Goal: Entertainment & Leisure: Consume media (video, audio)

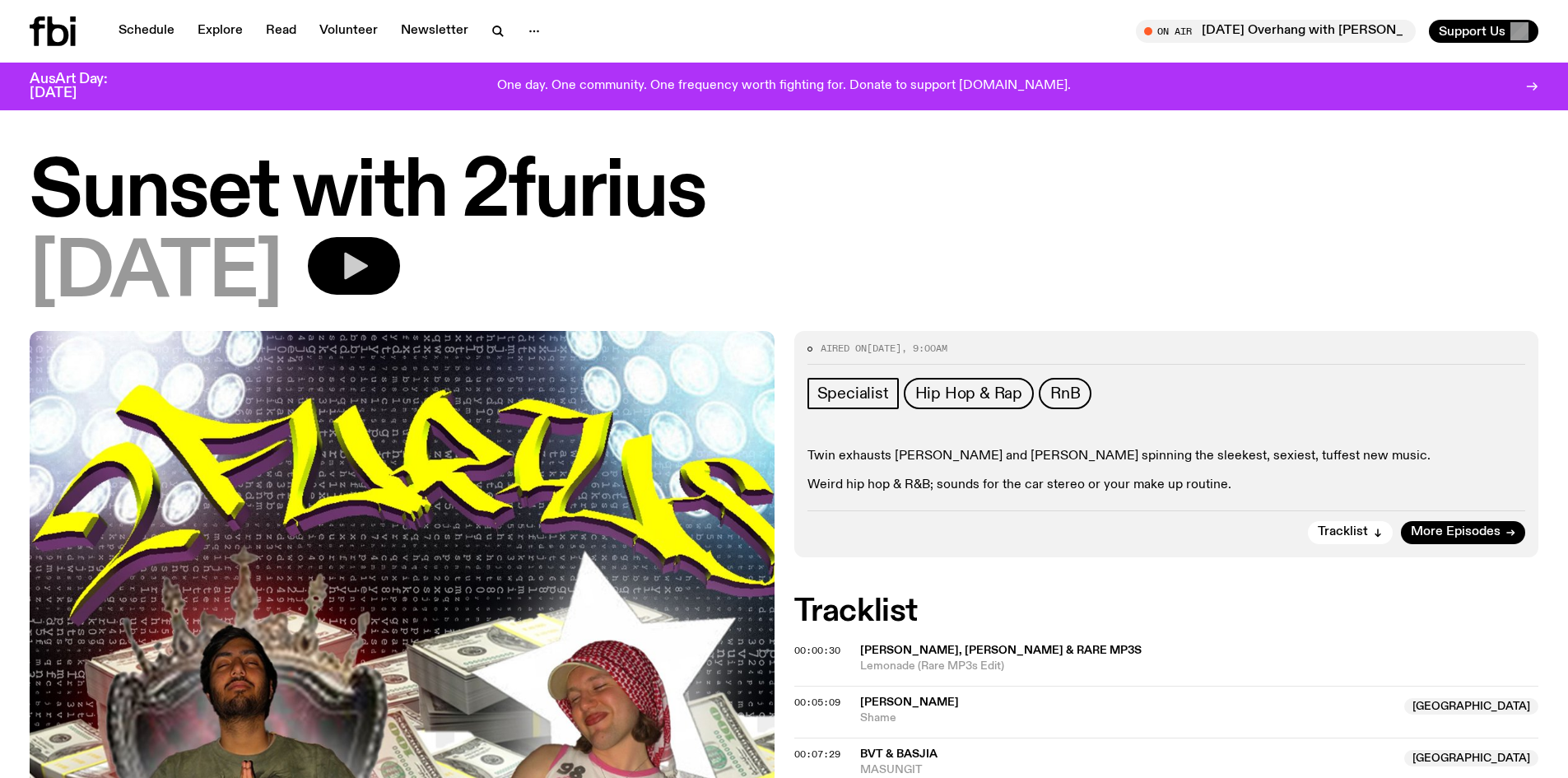
click at [398, 285] on button "button" at bounding box center [354, 265] width 92 height 57
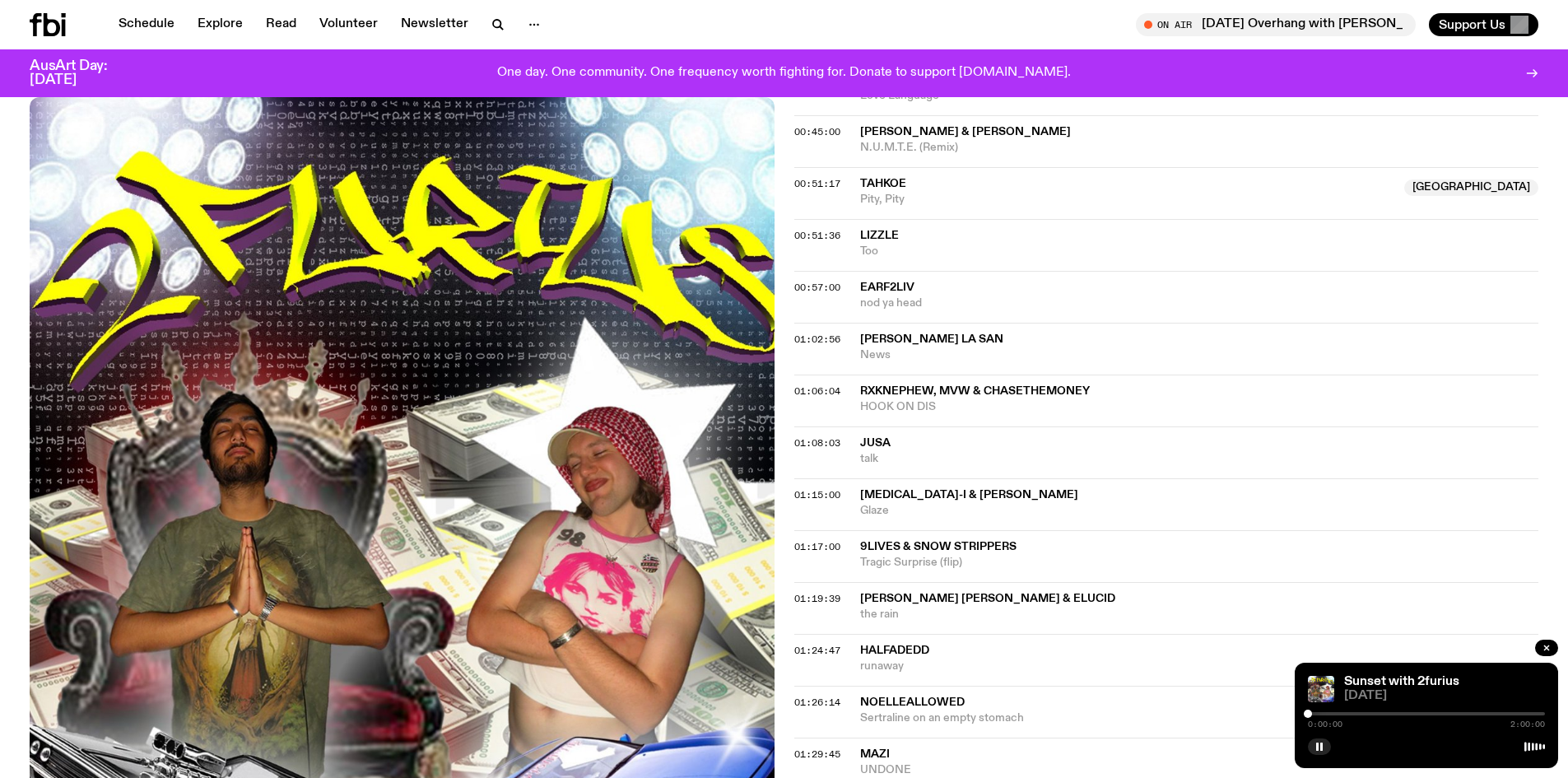
scroll to position [1142, 0]
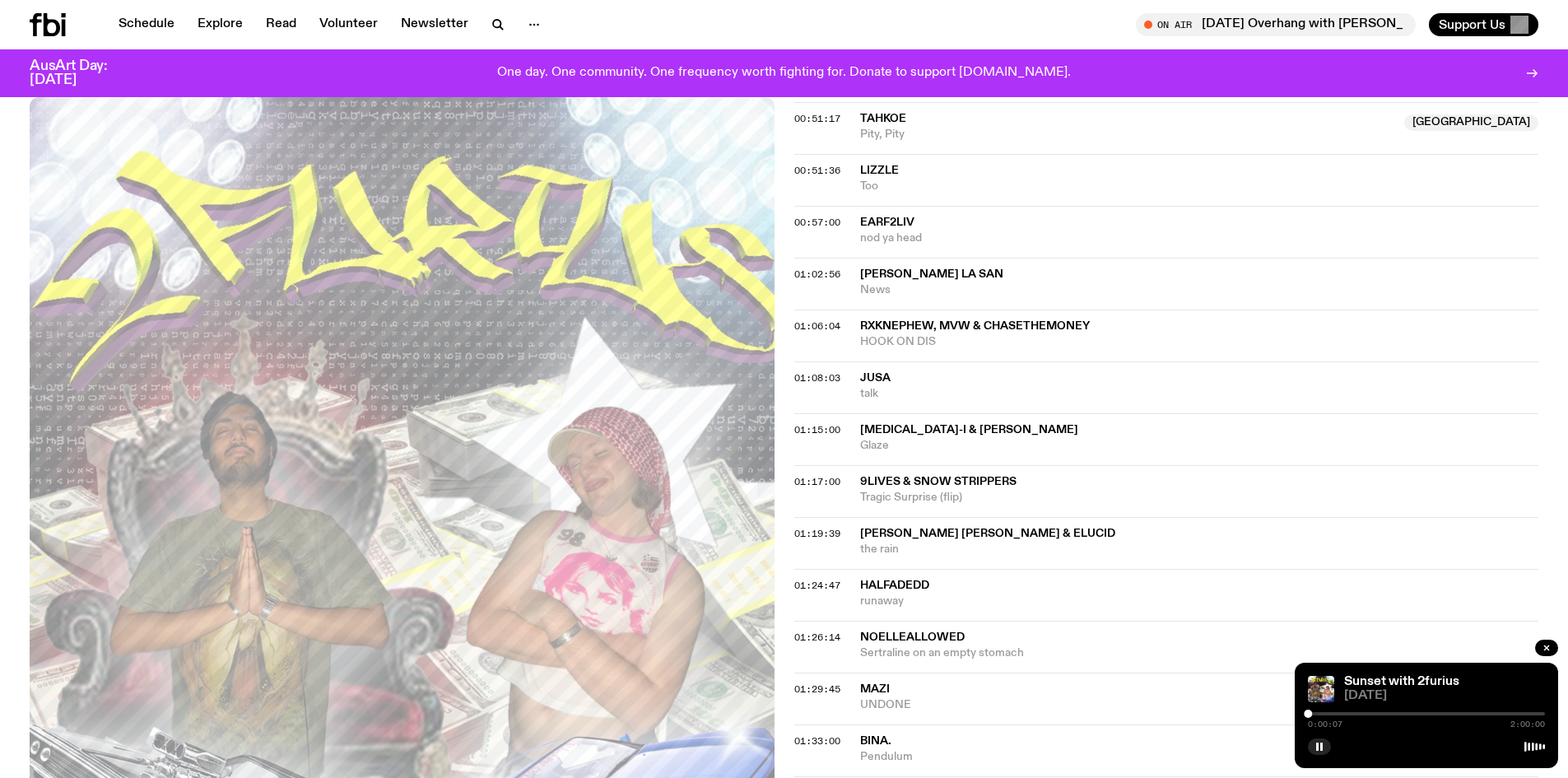
click at [847, 649] on div "01:26:14 noelleallowed Sertraline on an empty stomach" at bounding box center [1167, 646] width 745 height 52
click at [937, 634] on span "noelleallowed" at bounding box center [912, 637] width 104 height 11
click at [839, 652] on div "01:26:14 noelleallowed Sertraline on an empty stomach Copied" at bounding box center [1167, 646] width 745 height 52
click at [785, 635] on div "Aired on [DATE] 9:00am Specialist Hip Hop & Rap RnB Twin exhausts [PERSON_NAME]…" at bounding box center [784, 191] width 1568 height 2031
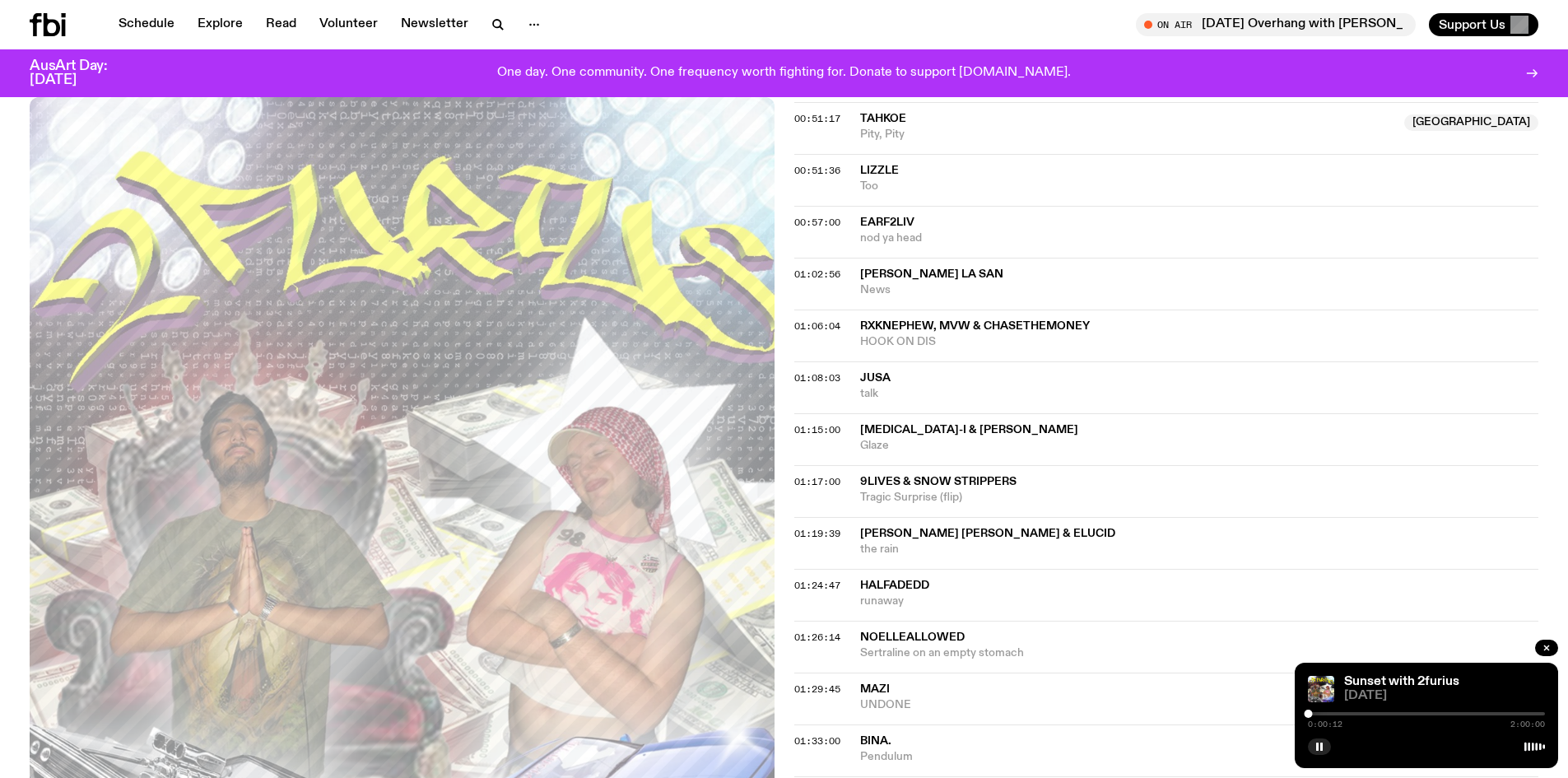
click at [1386, 715] on div "0:00:12 2:00:00" at bounding box center [1427, 718] width 237 height 20
click at [1418, 716] on div "0:00:13 2:00:00" at bounding box center [1427, 718] width 237 height 20
click at [1417, 713] on div at bounding box center [1427, 714] width 237 height 4
drag, startPoint x: 1413, startPoint y: 712, endPoint x: 1475, endPoint y: 714, distance: 62.0
click at [1475, 714] on div at bounding box center [1475, 713] width 8 height 8
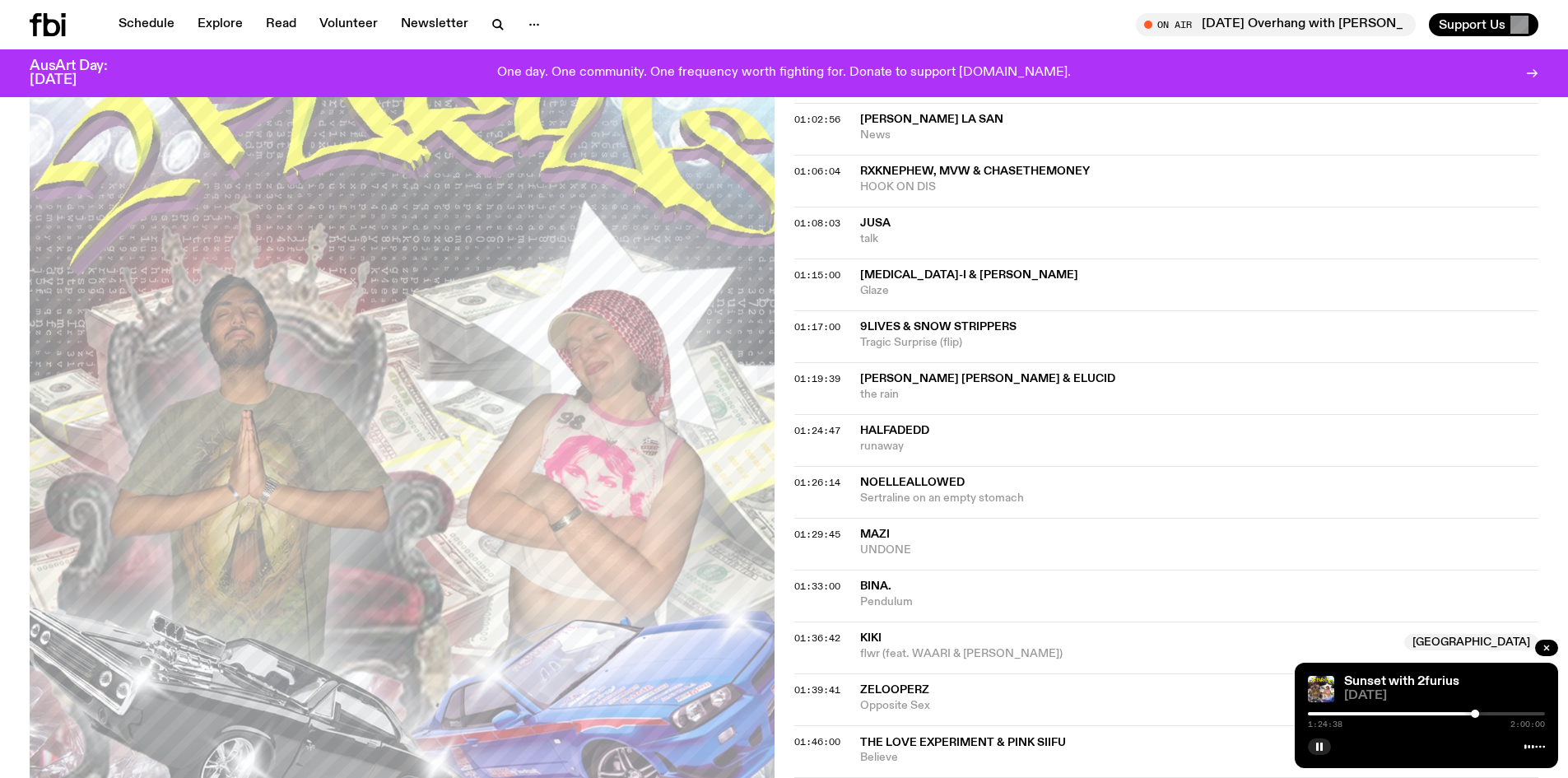
scroll to position [1333, 0]
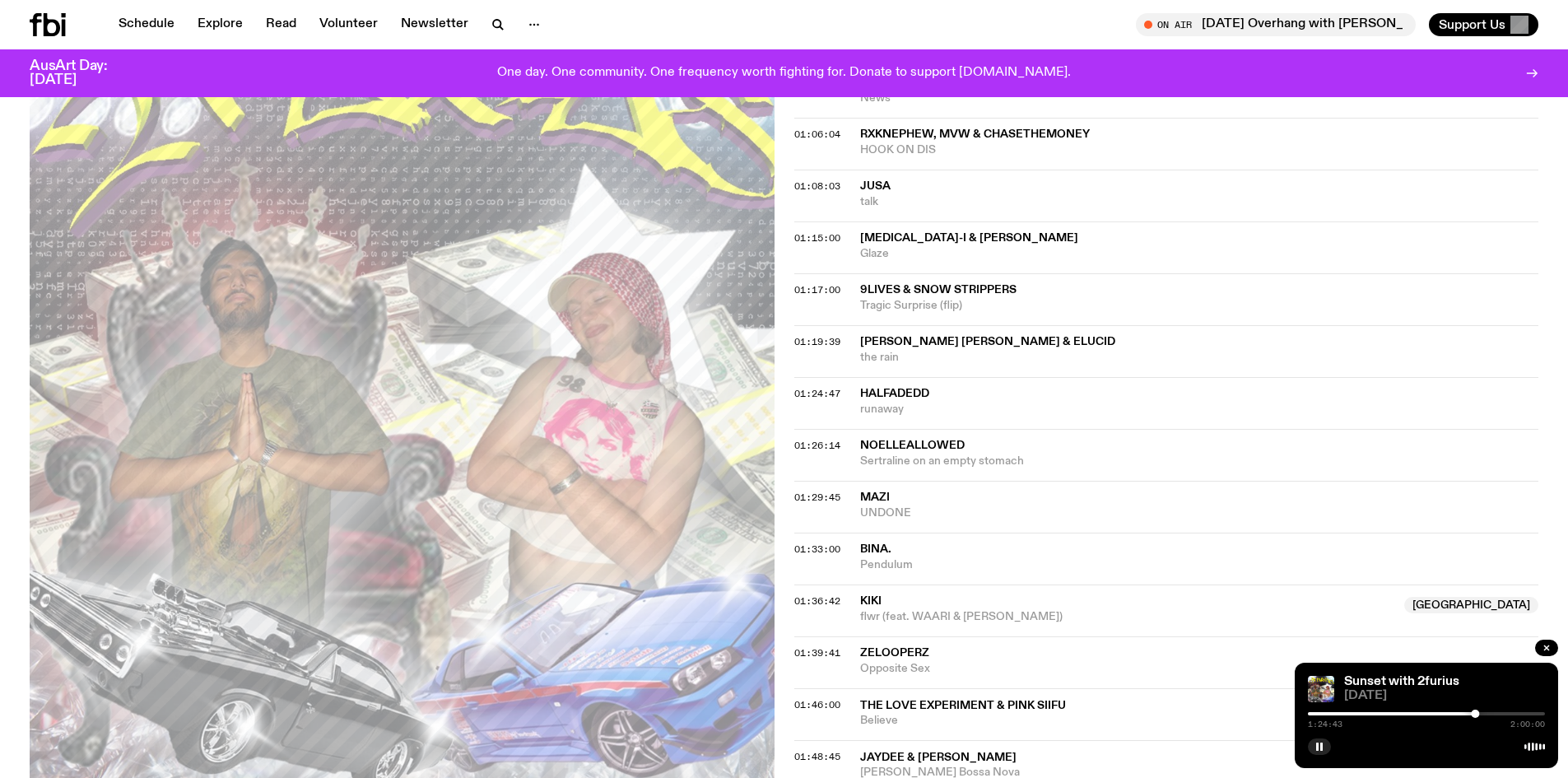
click at [1480, 713] on div "1:24:43 2:00:00" at bounding box center [1427, 718] width 237 height 20
click at [1479, 716] on div at bounding box center [1478, 713] width 8 height 8
click at [1478, 716] on div at bounding box center [1478, 713] width 8 height 8
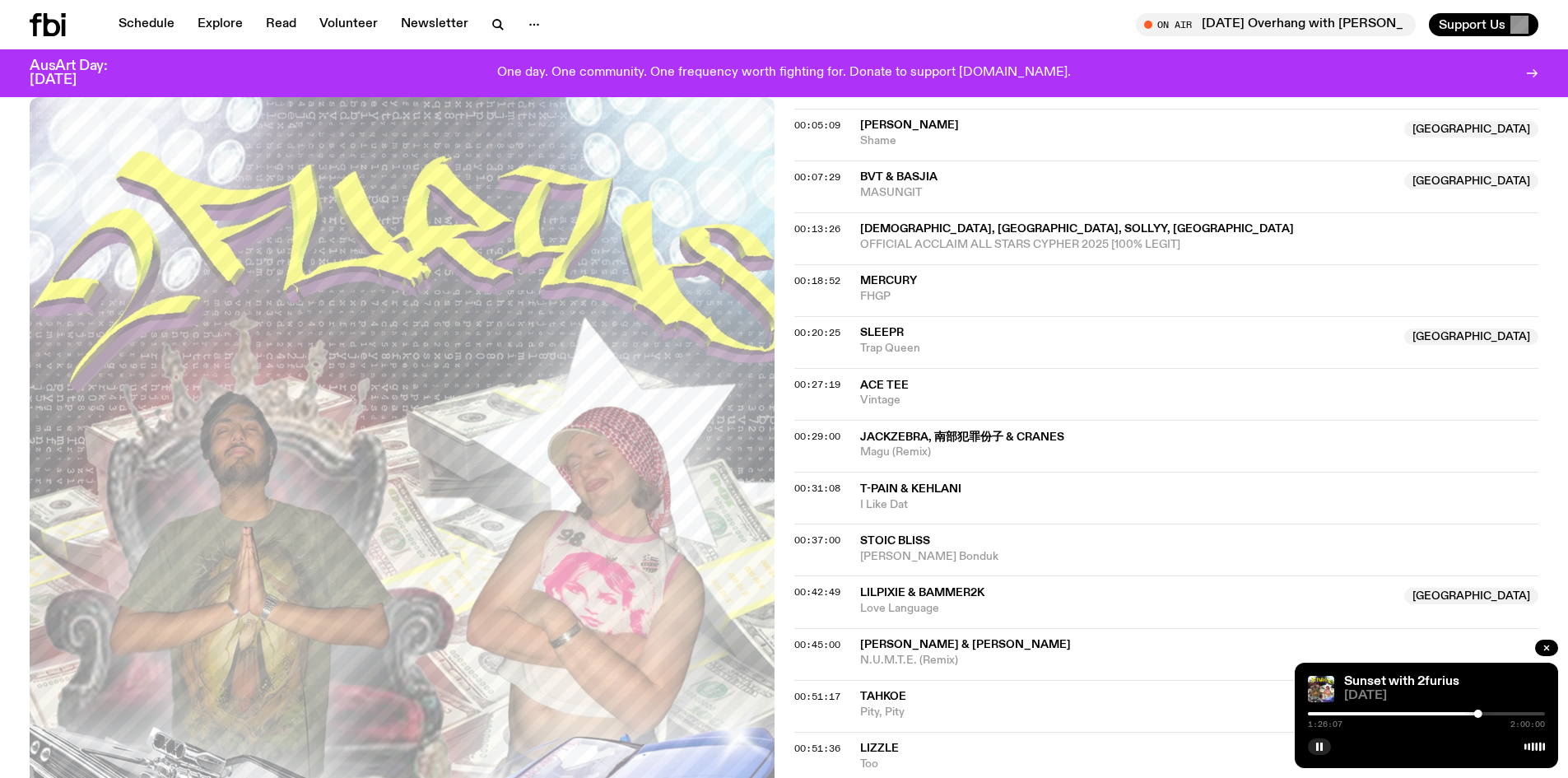
scroll to position [563, 0]
click at [1481, 719] on div "1:27:05 2:00:00" at bounding box center [1427, 718] width 237 height 20
